Goal: Task Accomplishment & Management: Manage account settings

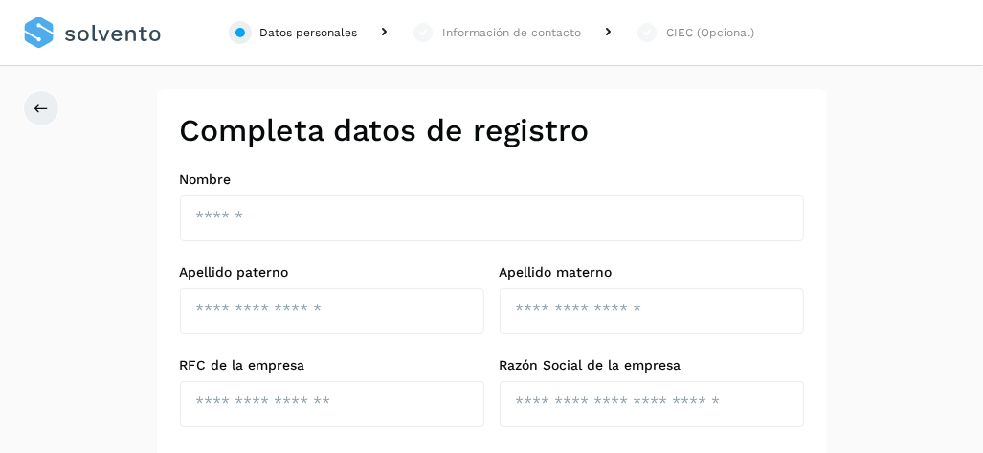
click at [109, 39] on link at bounding box center [92, 33] width 139 height 66
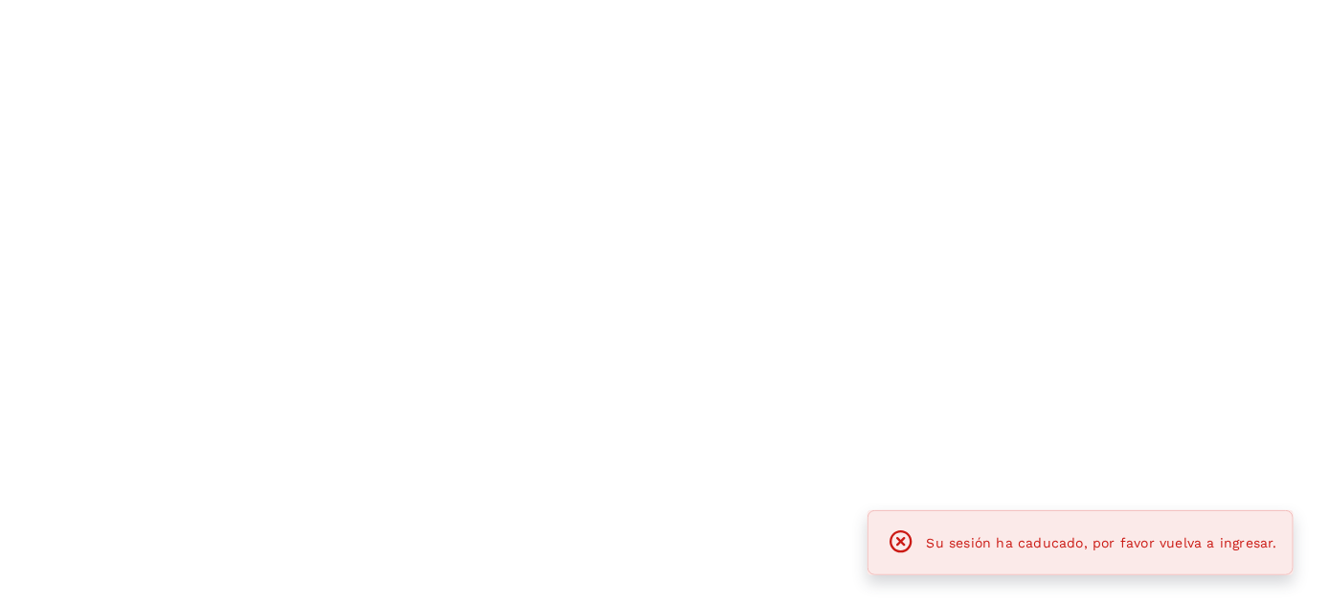
click at [636, 103] on div at bounding box center [665, 302] width 1330 height 604
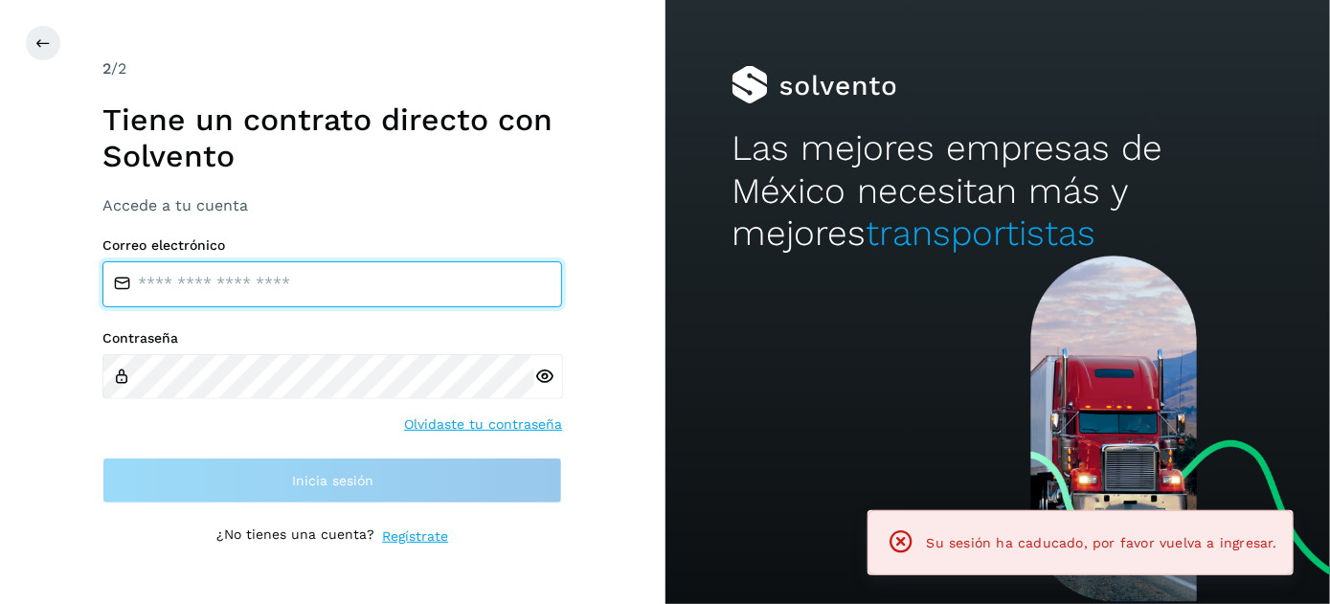
click at [356, 297] on input "email" at bounding box center [332, 284] width 460 height 46
click at [355, 294] on input "email" at bounding box center [332, 284] width 460 height 46
click at [348, 294] on input "email" at bounding box center [332, 284] width 460 height 46
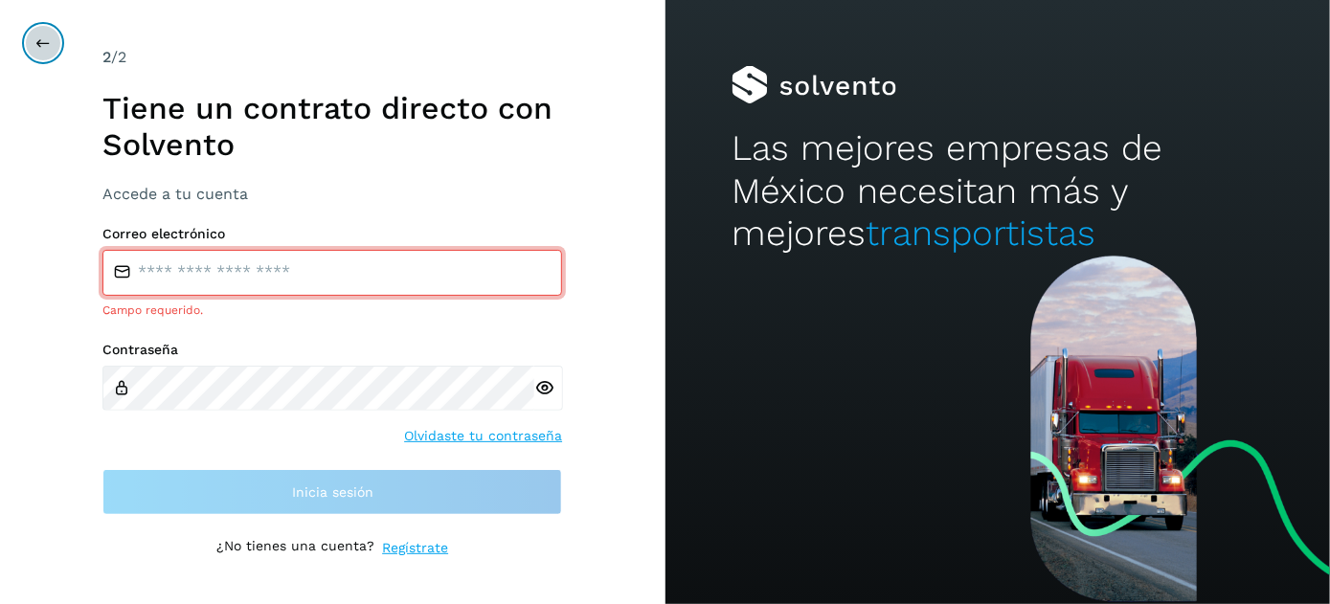
click at [49, 43] on icon at bounding box center [42, 42] width 15 height 15
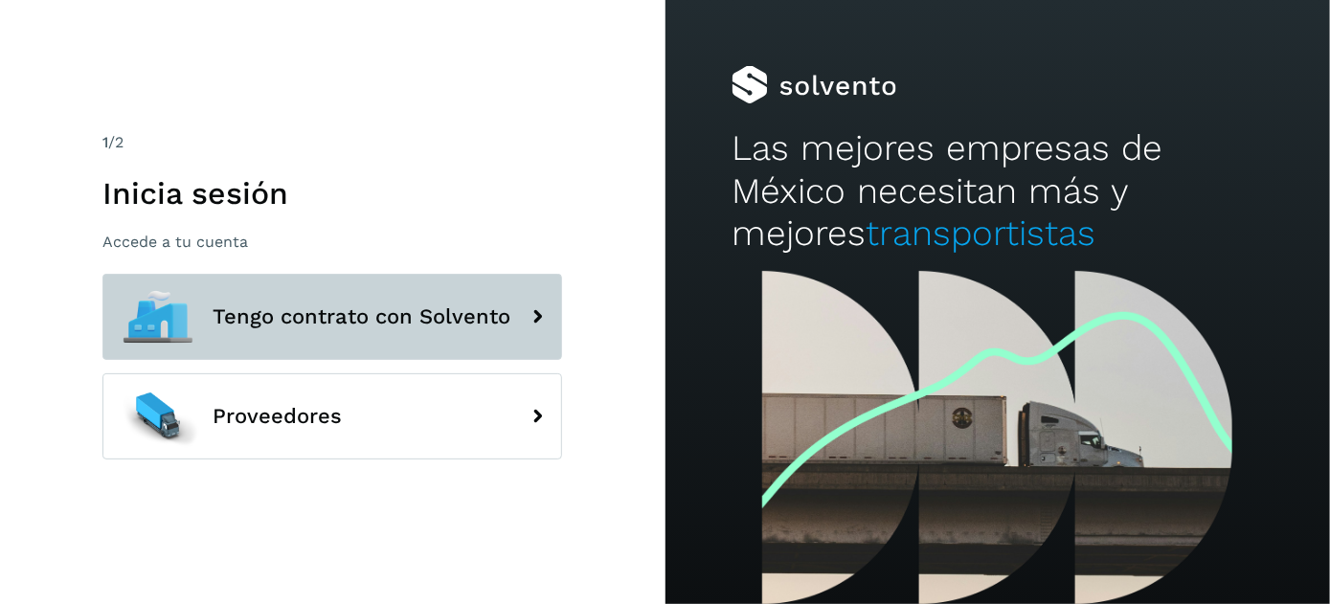
click at [369, 309] on span "Tengo contrato con Solvento" at bounding box center [362, 316] width 298 height 23
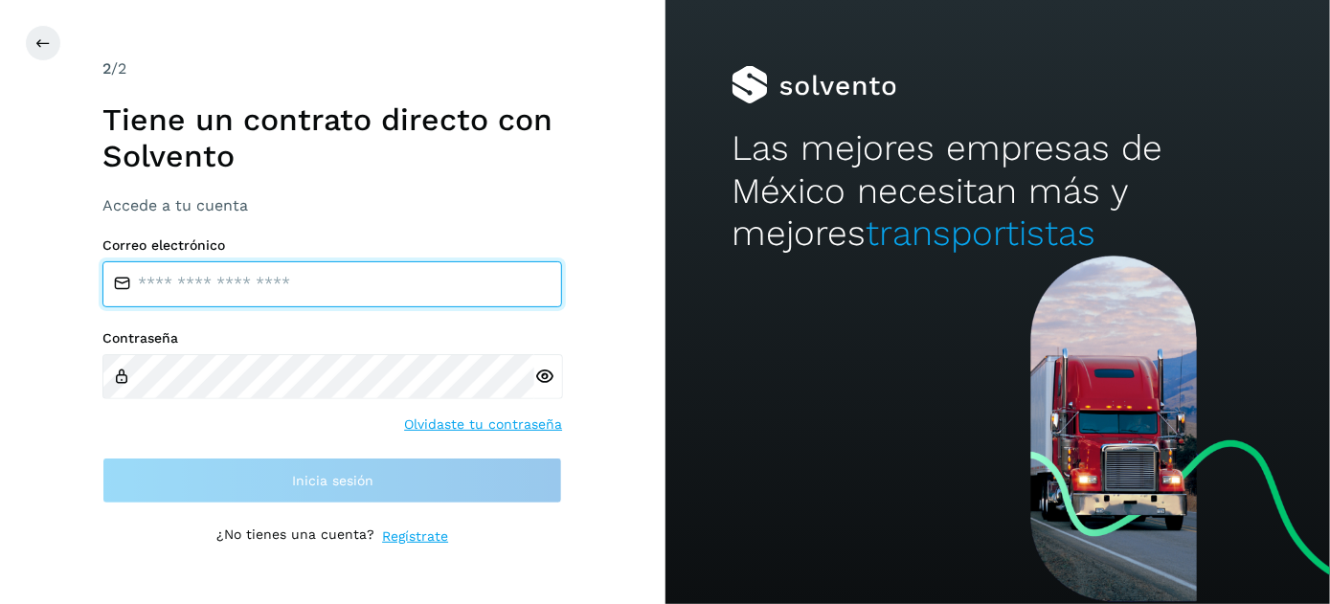
click at [312, 301] on input "email" at bounding box center [332, 284] width 460 height 46
click at [316, 281] on input "email" at bounding box center [332, 284] width 460 height 46
click at [304, 281] on input "email" at bounding box center [332, 284] width 460 height 46
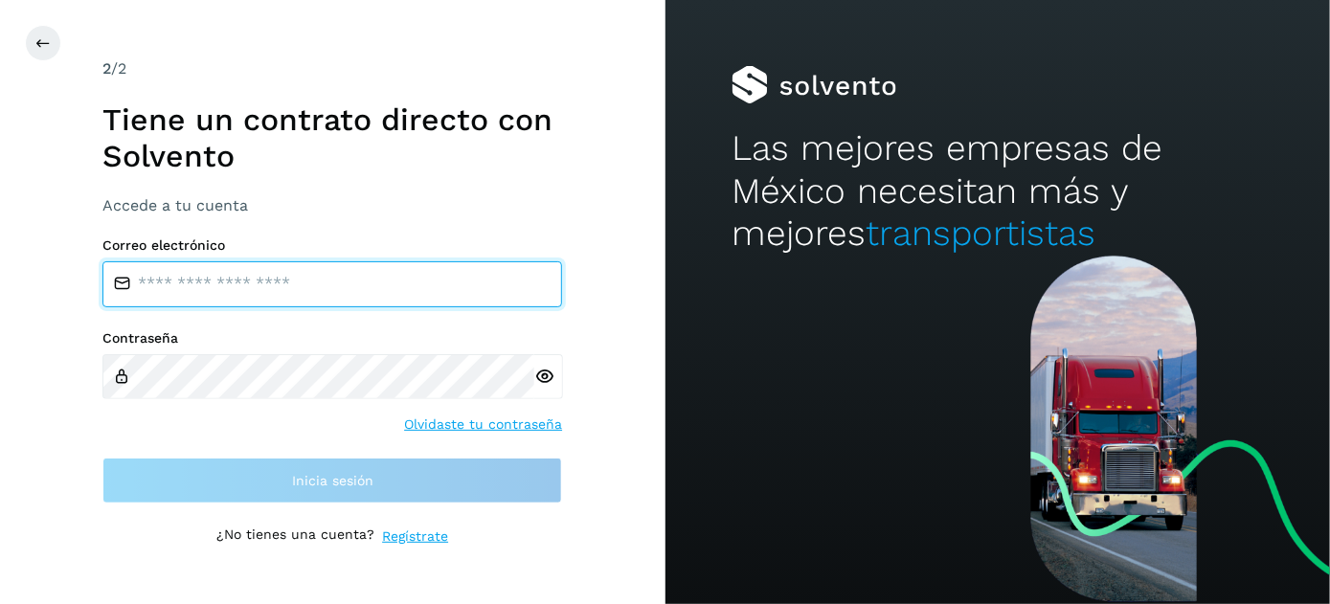
click at [304, 281] on input "email" at bounding box center [332, 284] width 460 height 46
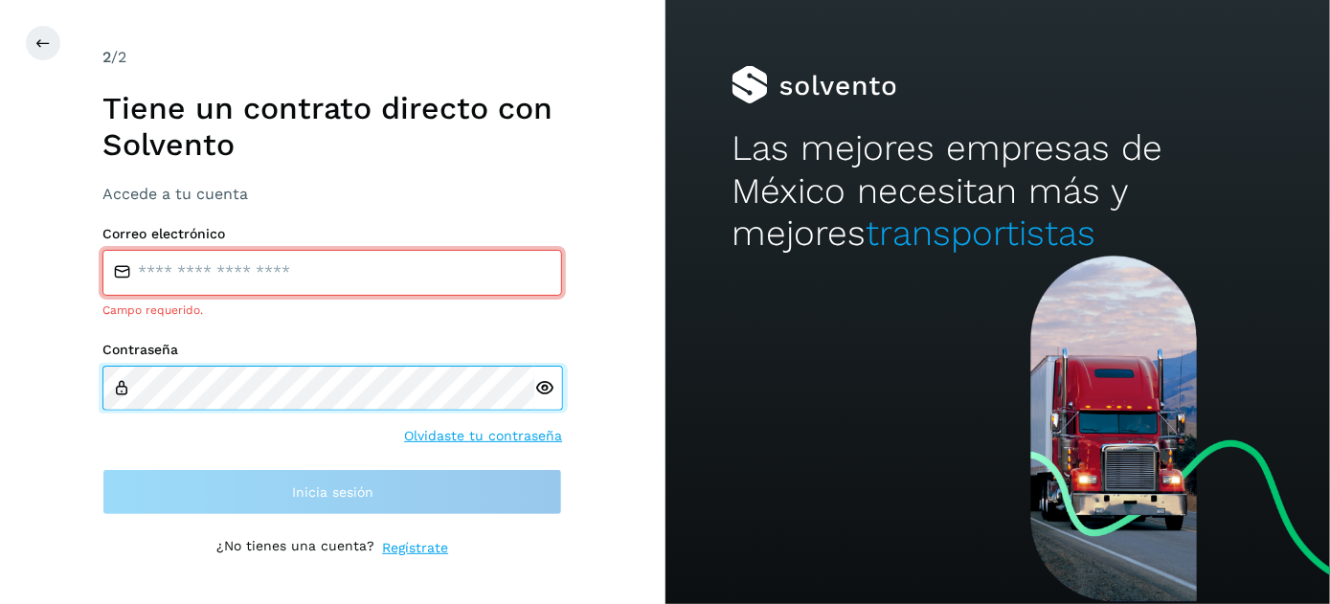
click at [307, 356] on div "Contraseña" at bounding box center [332, 376] width 460 height 69
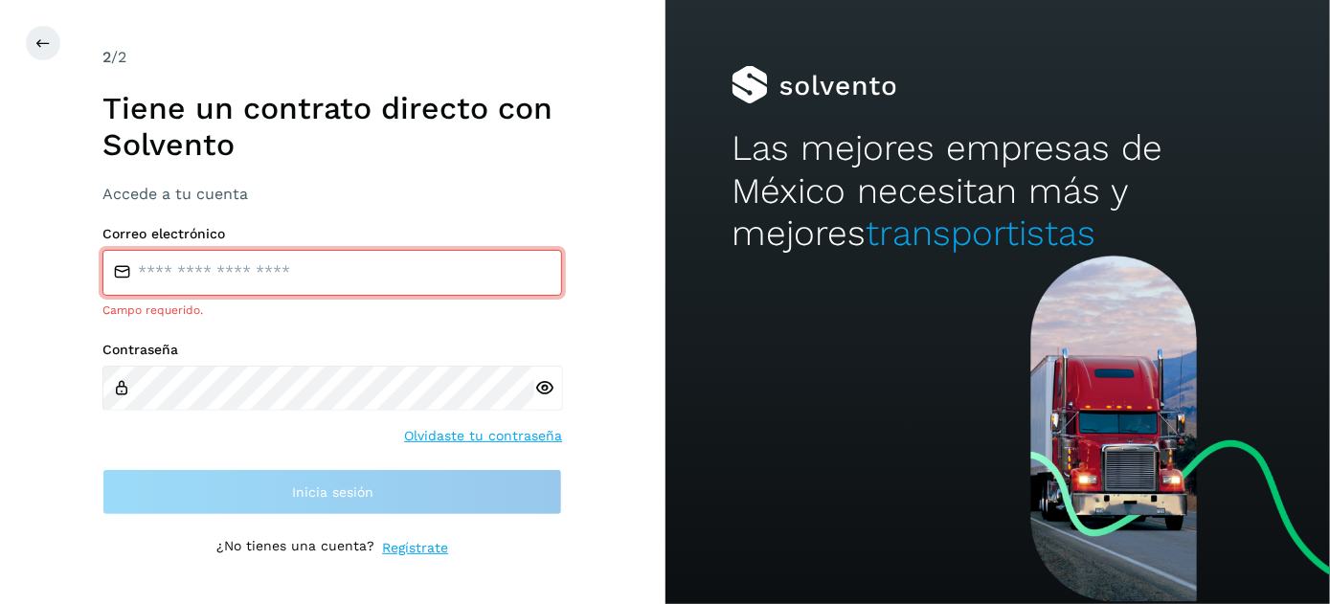
click at [330, 274] on input "email" at bounding box center [332, 273] width 460 height 46
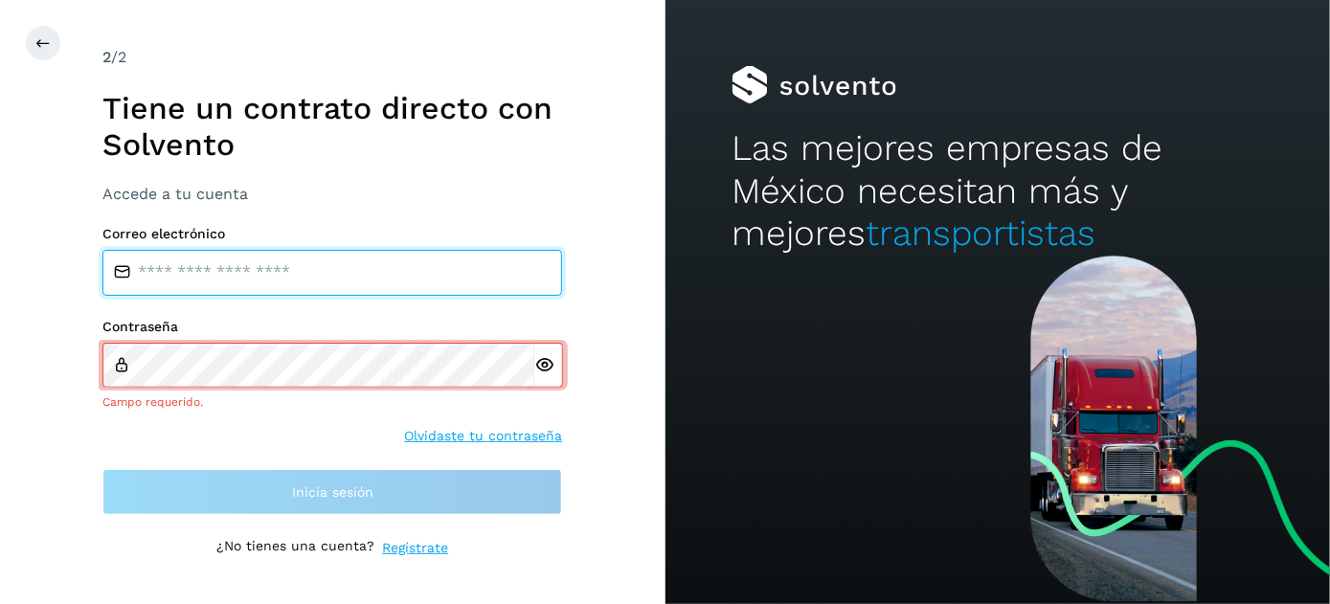
click at [330, 274] on input "email" at bounding box center [332, 273] width 460 height 46
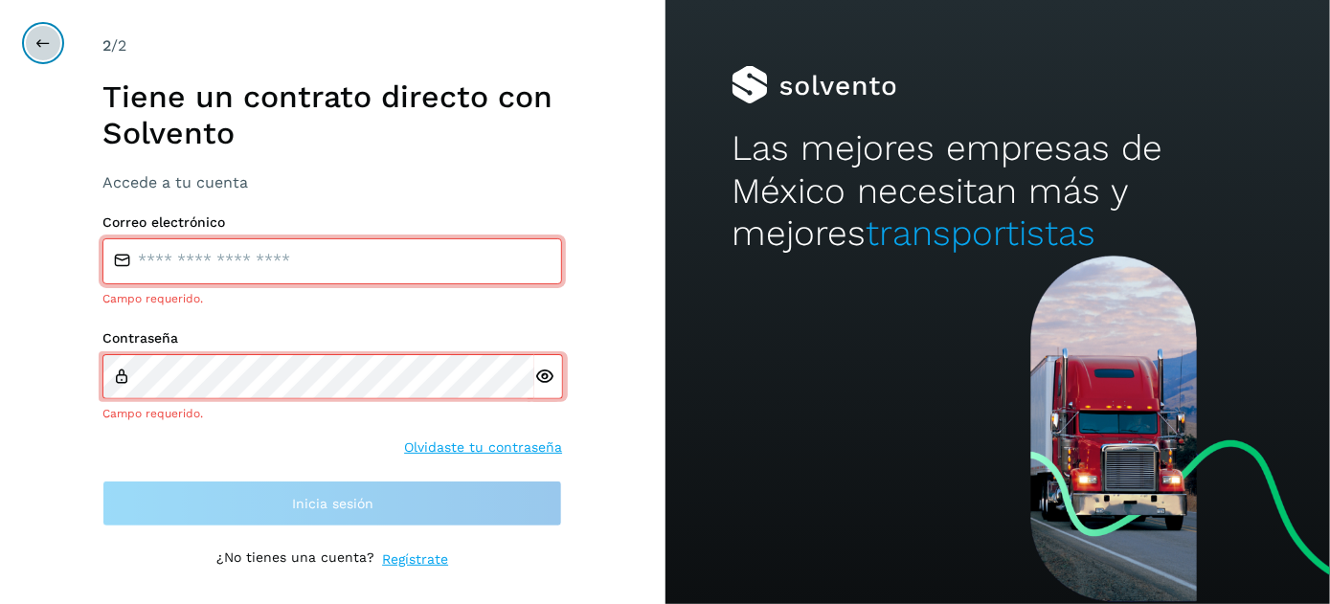
click at [56, 39] on button at bounding box center [43, 43] width 36 height 36
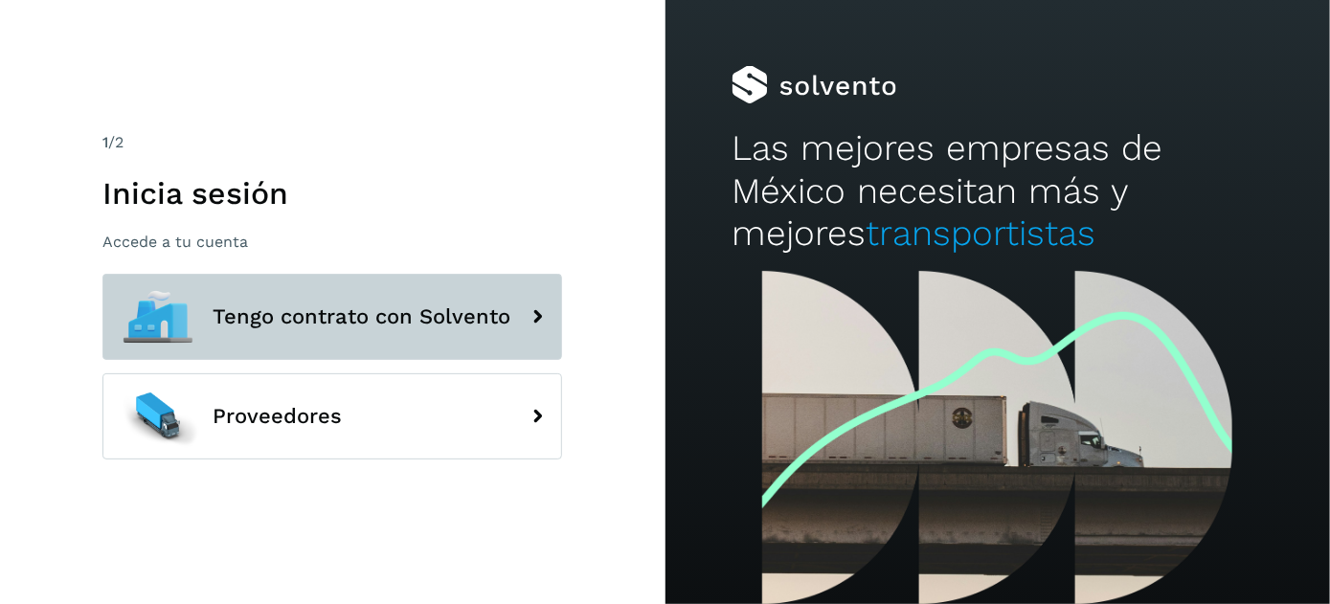
click at [536, 352] on button "Tengo contrato con Solvento" at bounding box center [332, 317] width 460 height 86
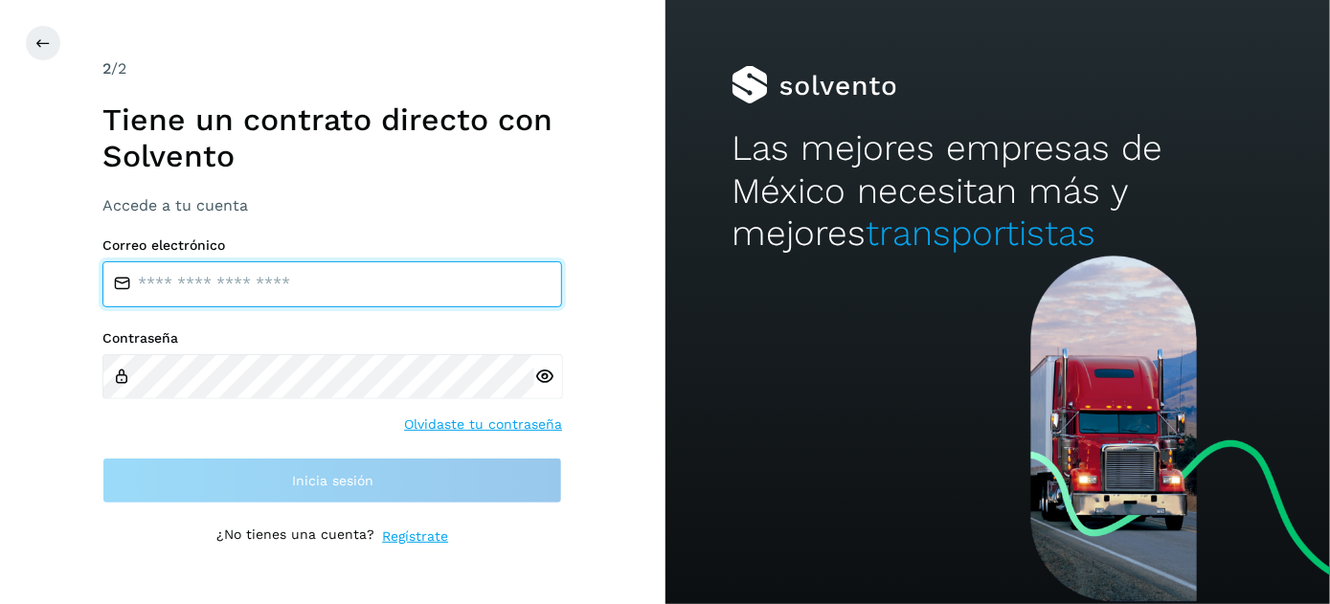
click at [316, 274] on input "email" at bounding box center [332, 284] width 460 height 46
type input "*"
type input "**********"
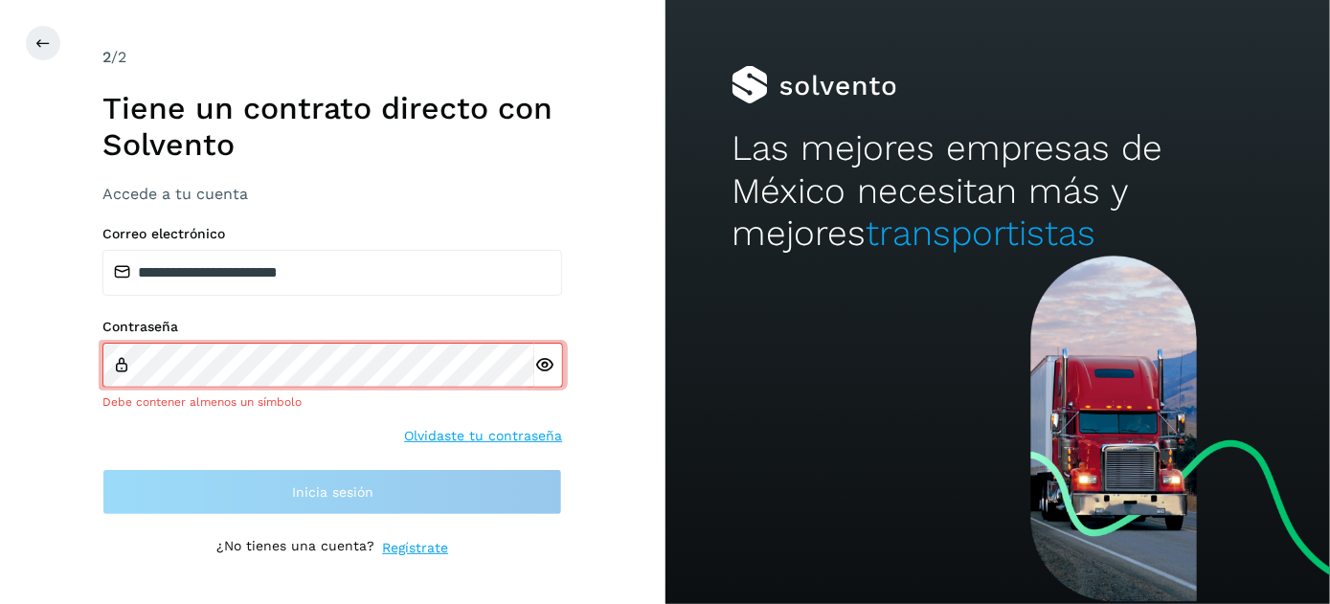
click at [484, 432] on link "Olvidaste tu contraseña" at bounding box center [483, 436] width 158 height 20
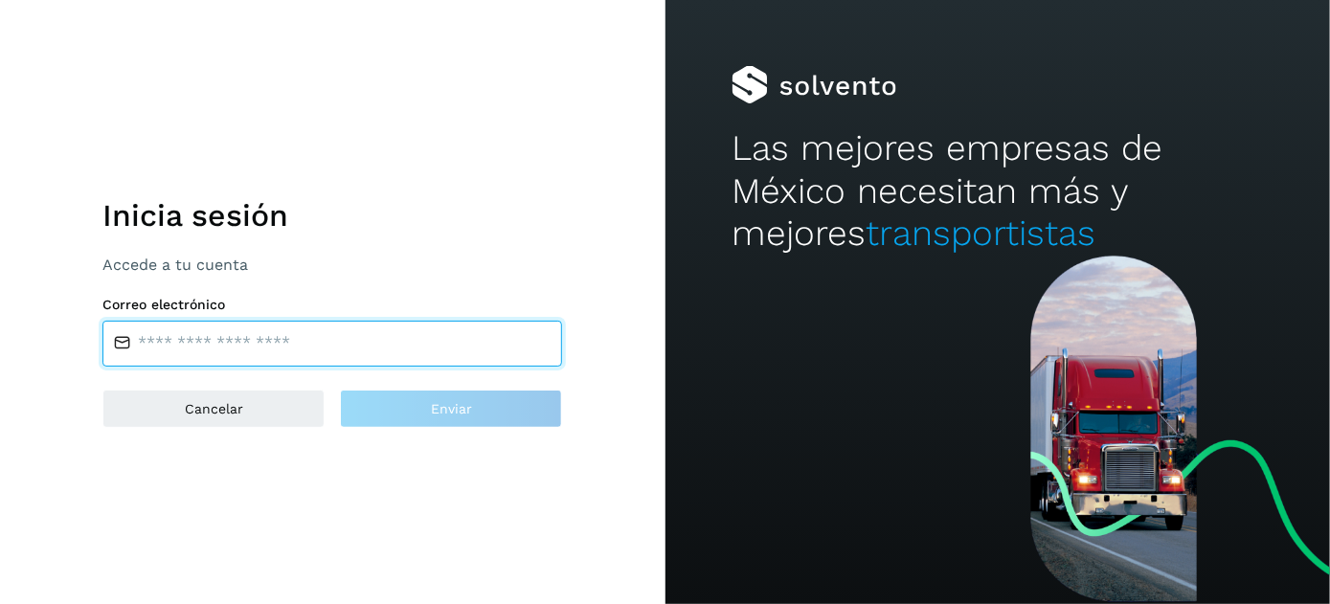
click at [364, 344] on input "email" at bounding box center [332, 344] width 460 height 46
type input "**********"
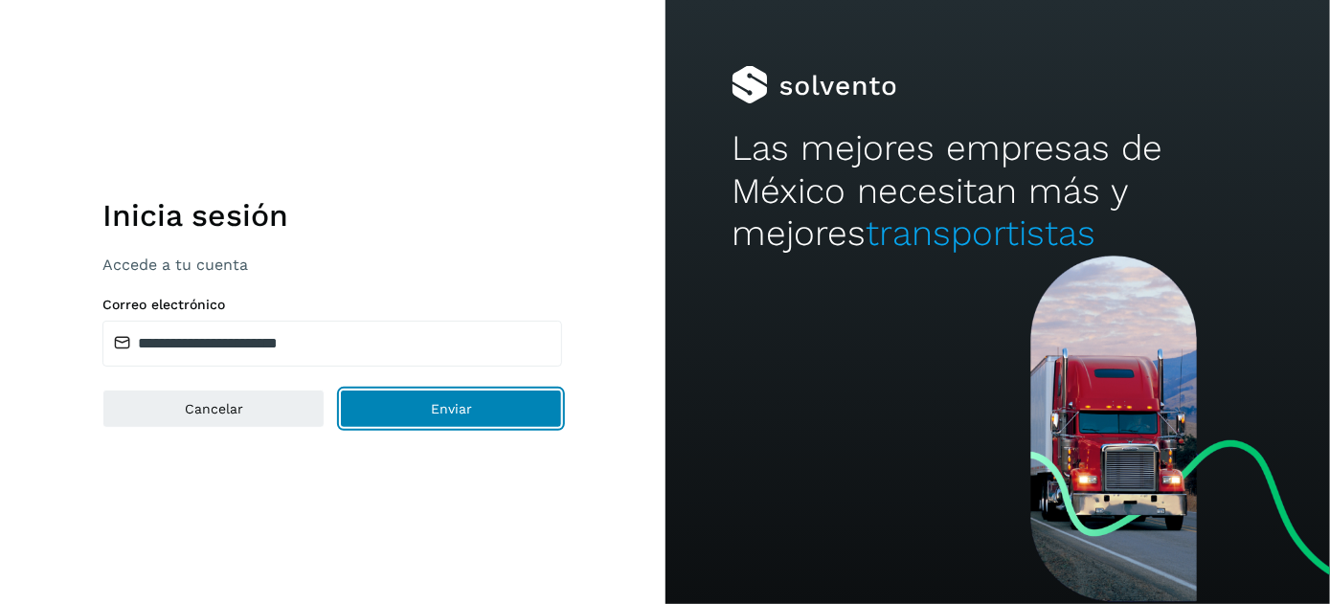
click at [413, 410] on button "Enviar" at bounding box center [451, 409] width 222 height 38
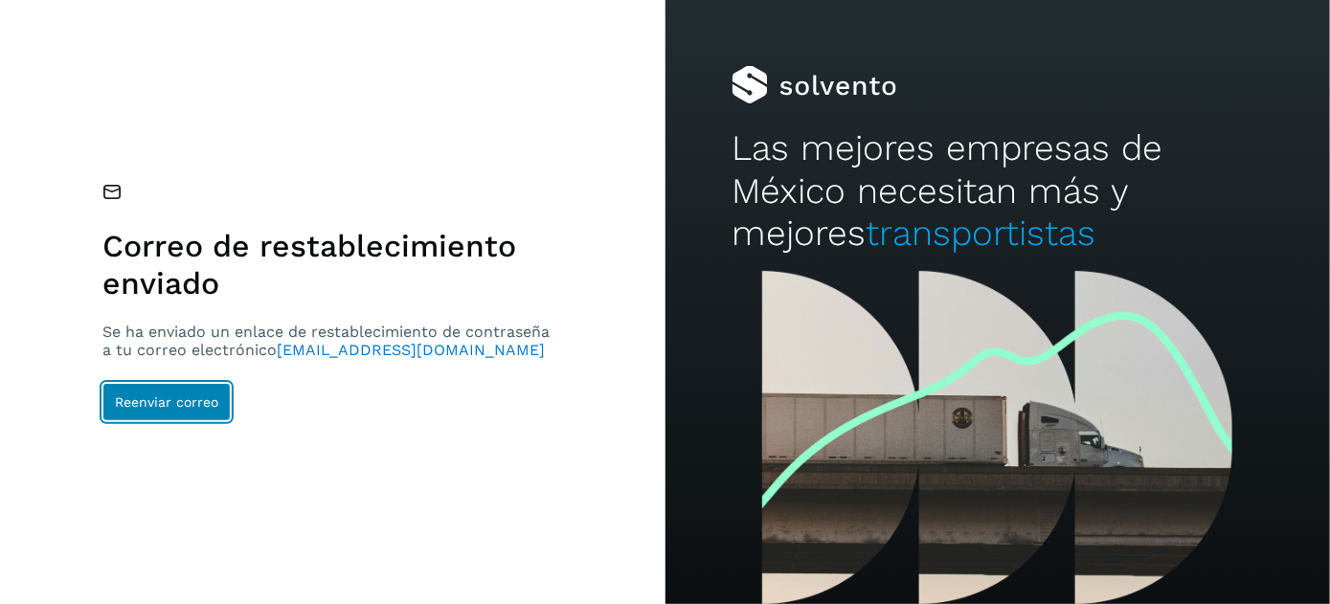
click at [179, 395] on span "Reenviar correo" at bounding box center [166, 401] width 103 height 13
click at [194, 390] on button "Reenviar correo" at bounding box center [166, 402] width 128 height 38
